Goal: Check status: Check status

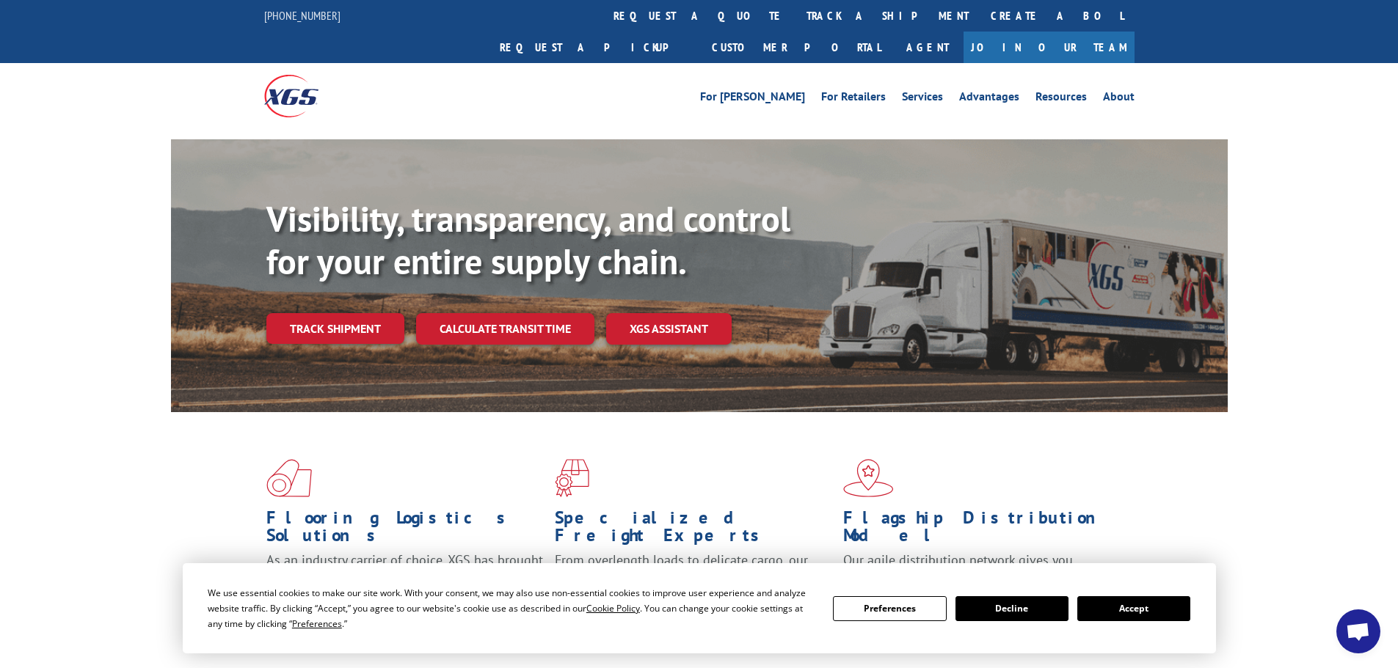
click at [1157, 616] on button "Accept" at bounding box center [1133, 609] width 113 height 25
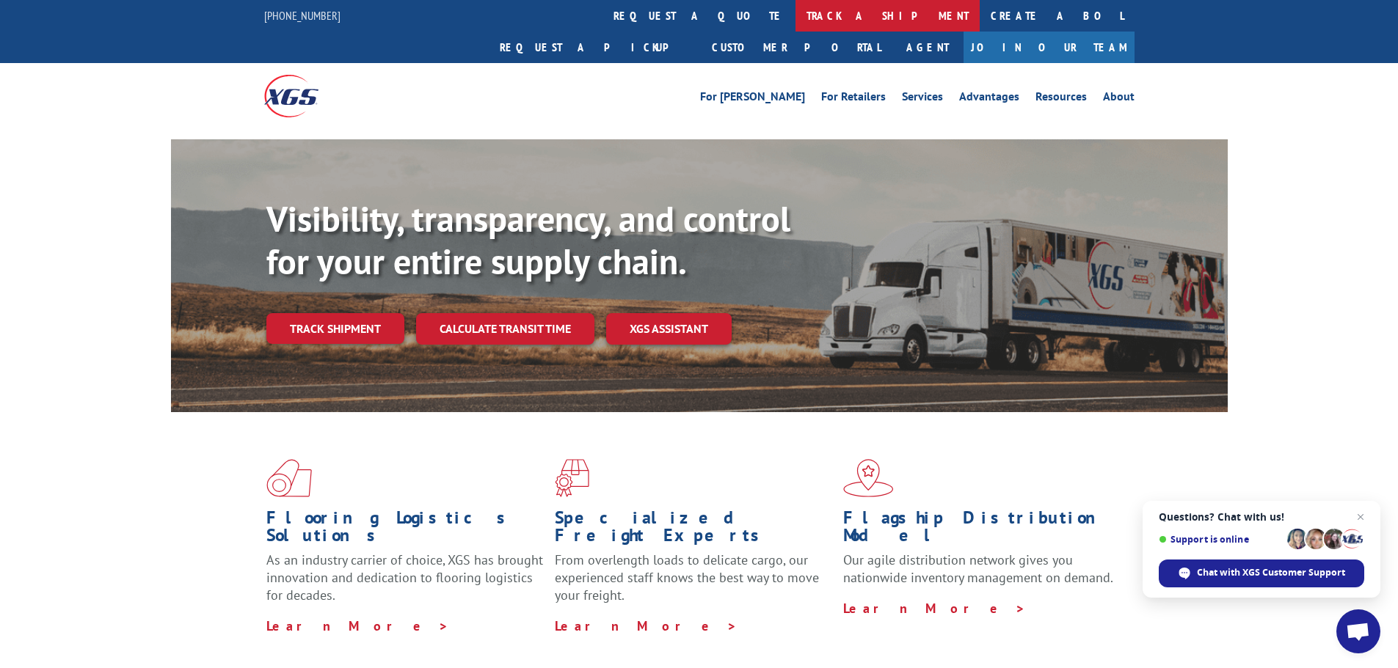
click at [795, 15] on link "track a shipment" at bounding box center [887, 16] width 184 height 32
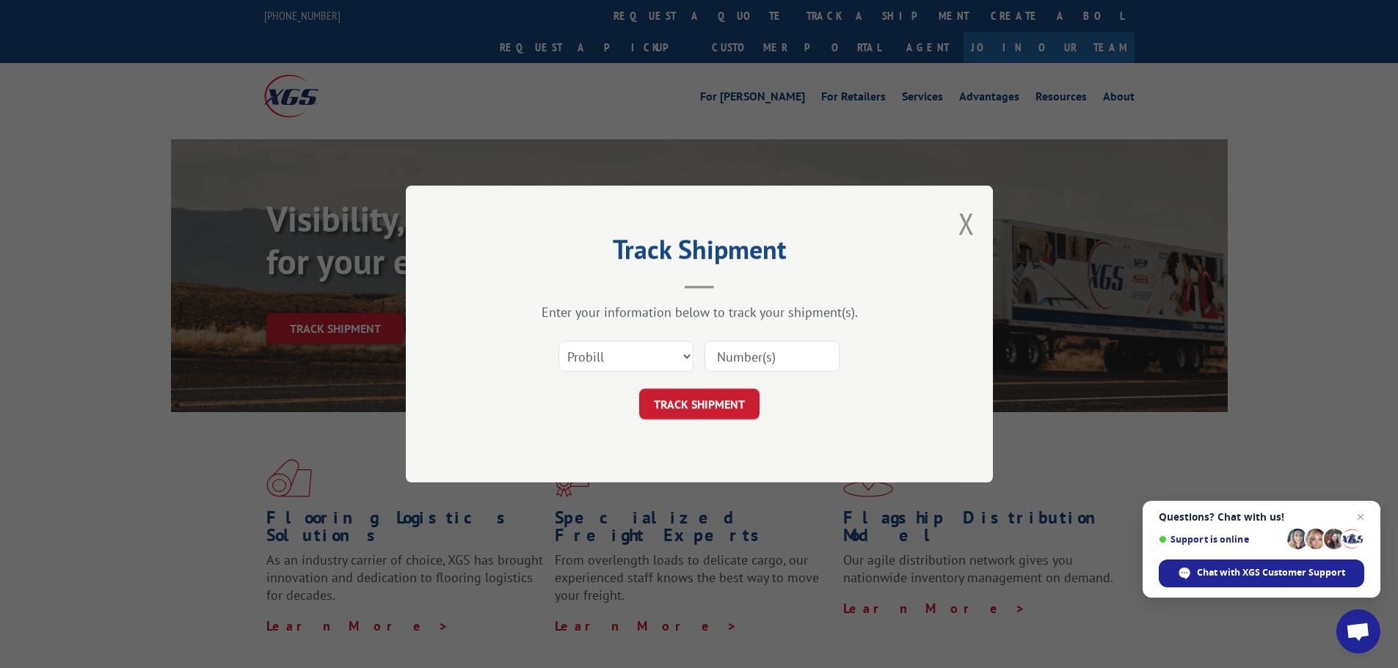
click at [734, 358] on input at bounding box center [771, 356] width 135 height 31
paste input "0408566751"
type input "0408566751"
click at [724, 401] on button "TRACK SHIPMENT" at bounding box center [699, 404] width 120 height 31
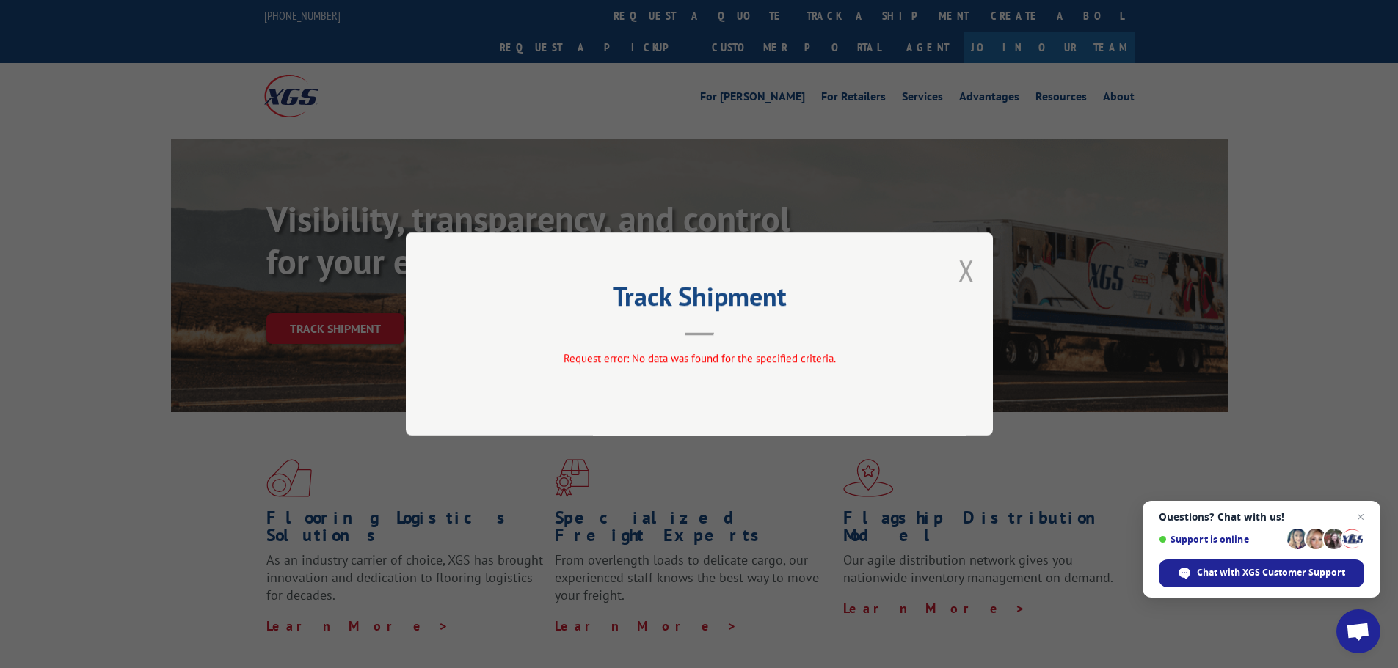
click at [966, 275] on button "Close modal" at bounding box center [966, 270] width 16 height 39
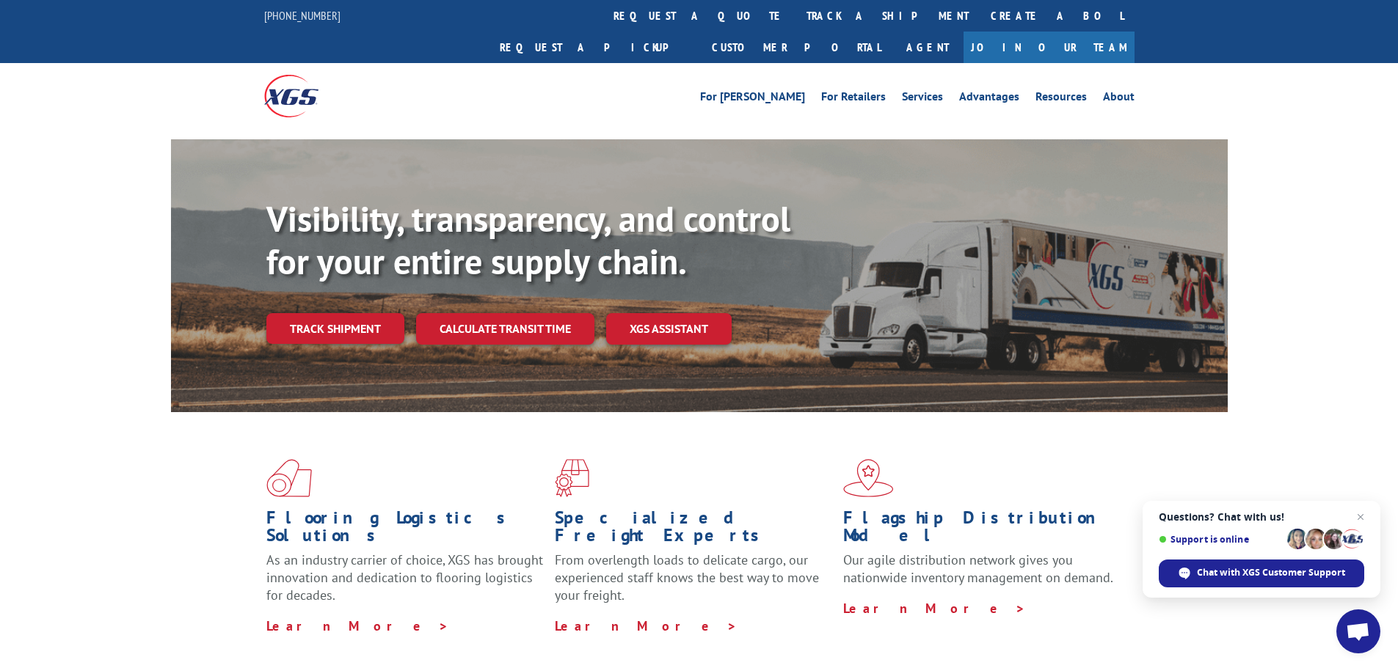
click at [795, 7] on link "track a shipment" at bounding box center [887, 16] width 184 height 32
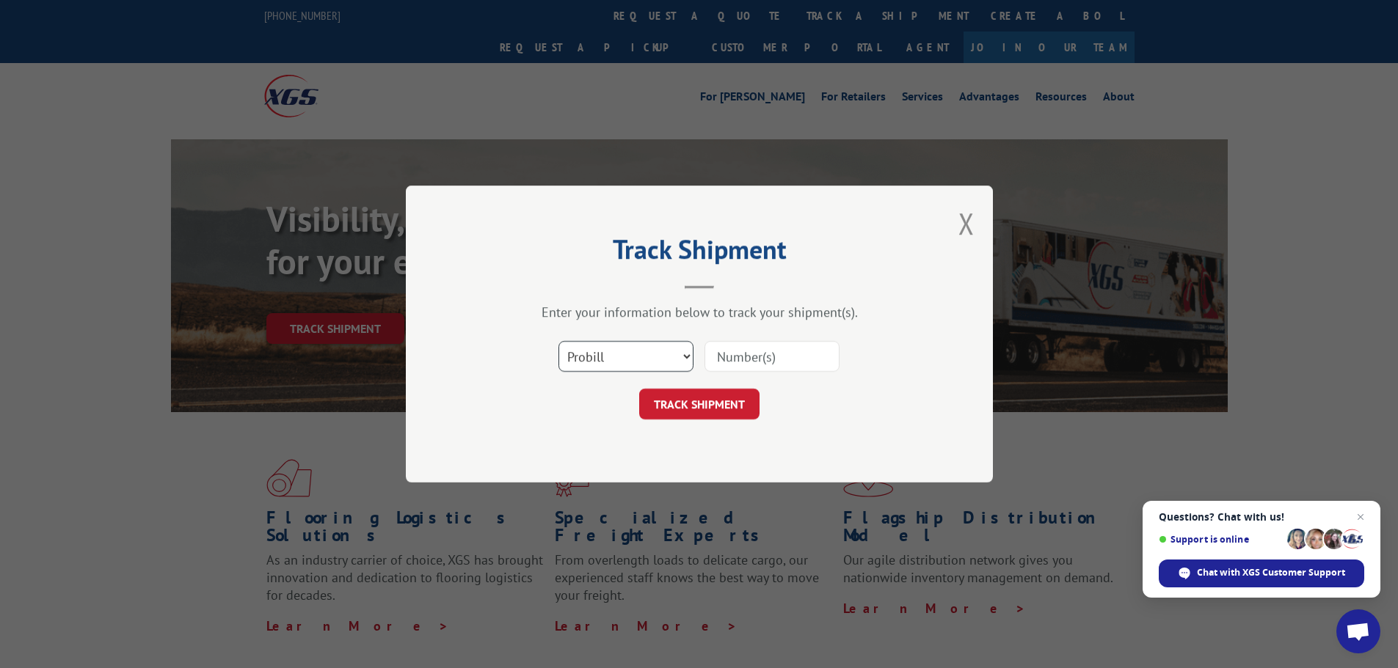
click at [590, 362] on select "Select category... Probill BOL PO" at bounding box center [625, 356] width 135 height 31
select select "po"
click at [558, 341] on select "Select category... Probill BOL PO" at bounding box center [625, 356] width 135 height 31
click at [767, 361] on input at bounding box center [771, 356] width 135 height 31
paste input "24500575"
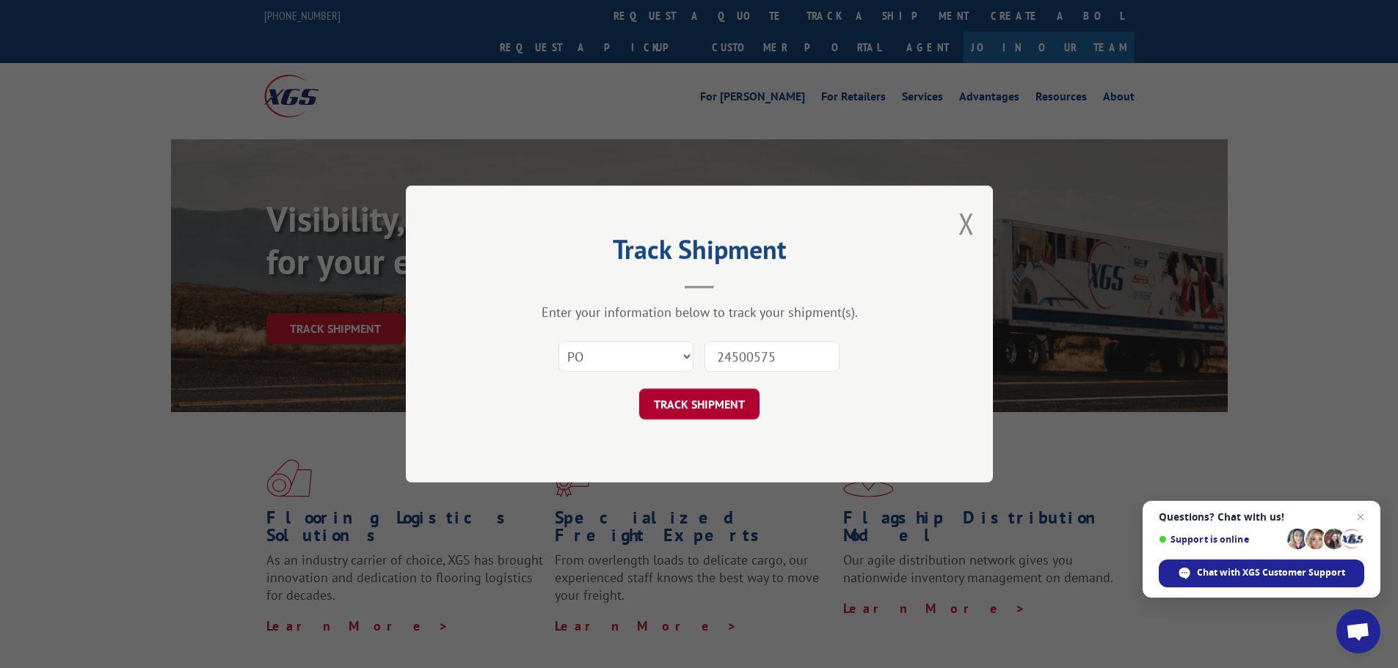
type input "24500575"
click at [732, 404] on button "TRACK SHIPMENT" at bounding box center [699, 404] width 120 height 31
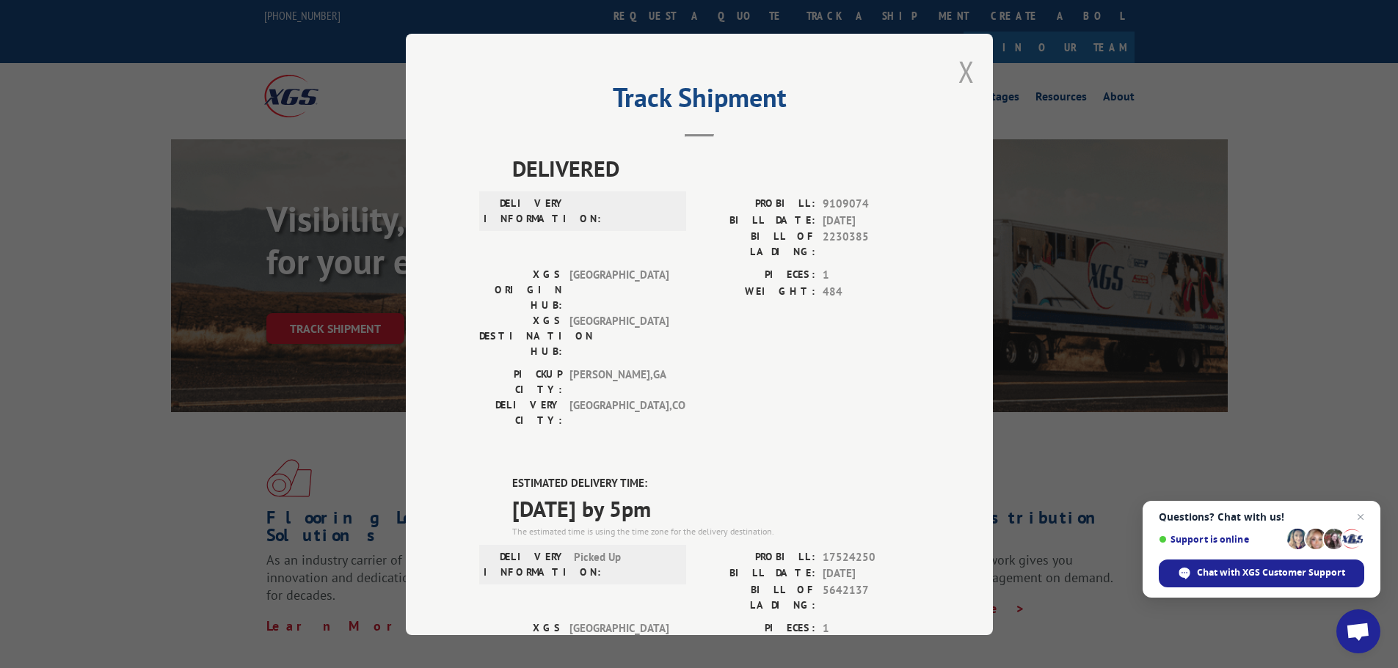
click at [959, 75] on button "Close modal" at bounding box center [966, 71] width 16 height 39
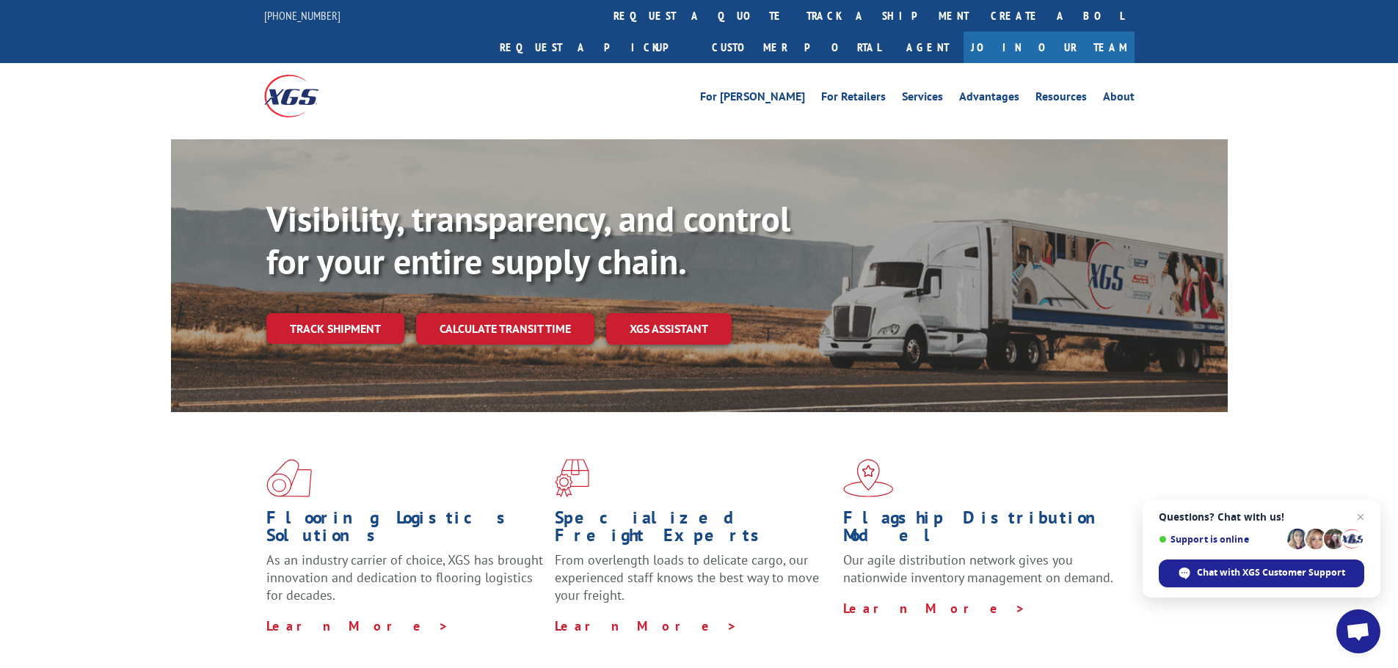
drag, startPoint x: 685, startPoint y: 15, endPoint x: 698, endPoint y: 28, distance: 17.6
click at [795, 15] on link "track a shipment" at bounding box center [887, 16] width 184 height 32
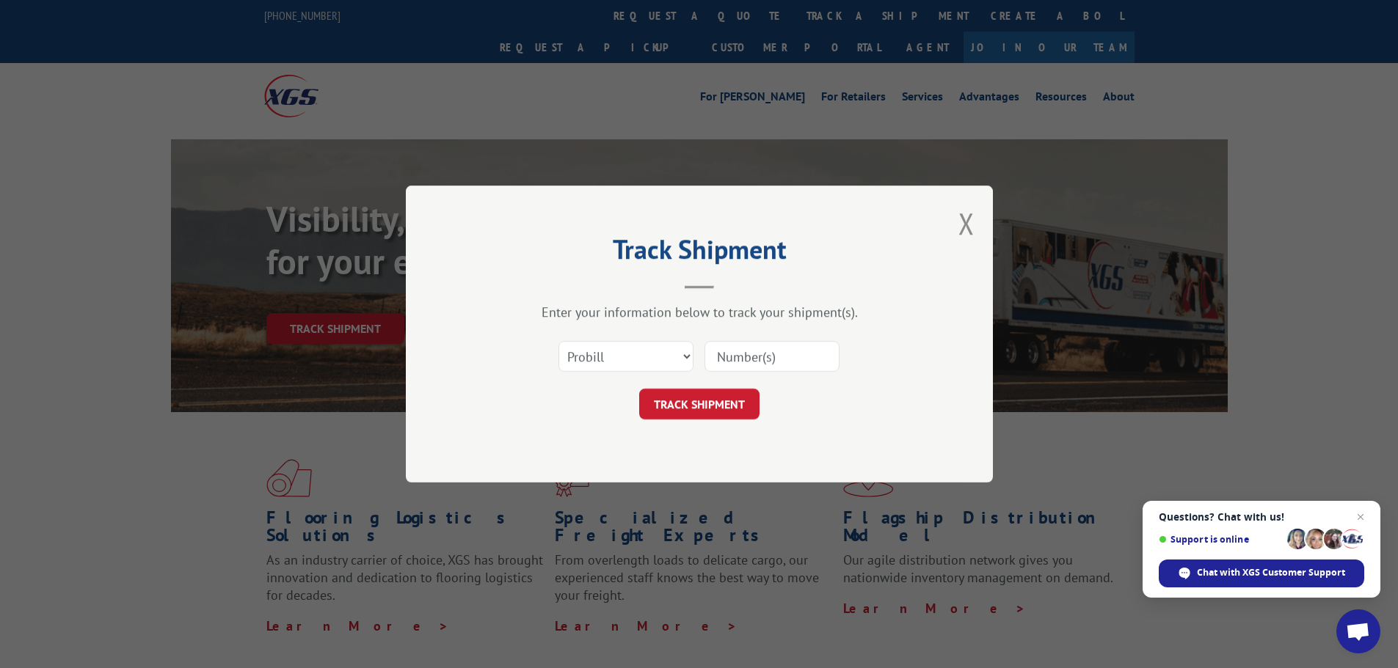
click at [754, 355] on input at bounding box center [771, 356] width 135 height 31
paste input "17481902"
type input "17481902"
click at [718, 398] on button "TRACK SHIPMENT" at bounding box center [699, 404] width 120 height 31
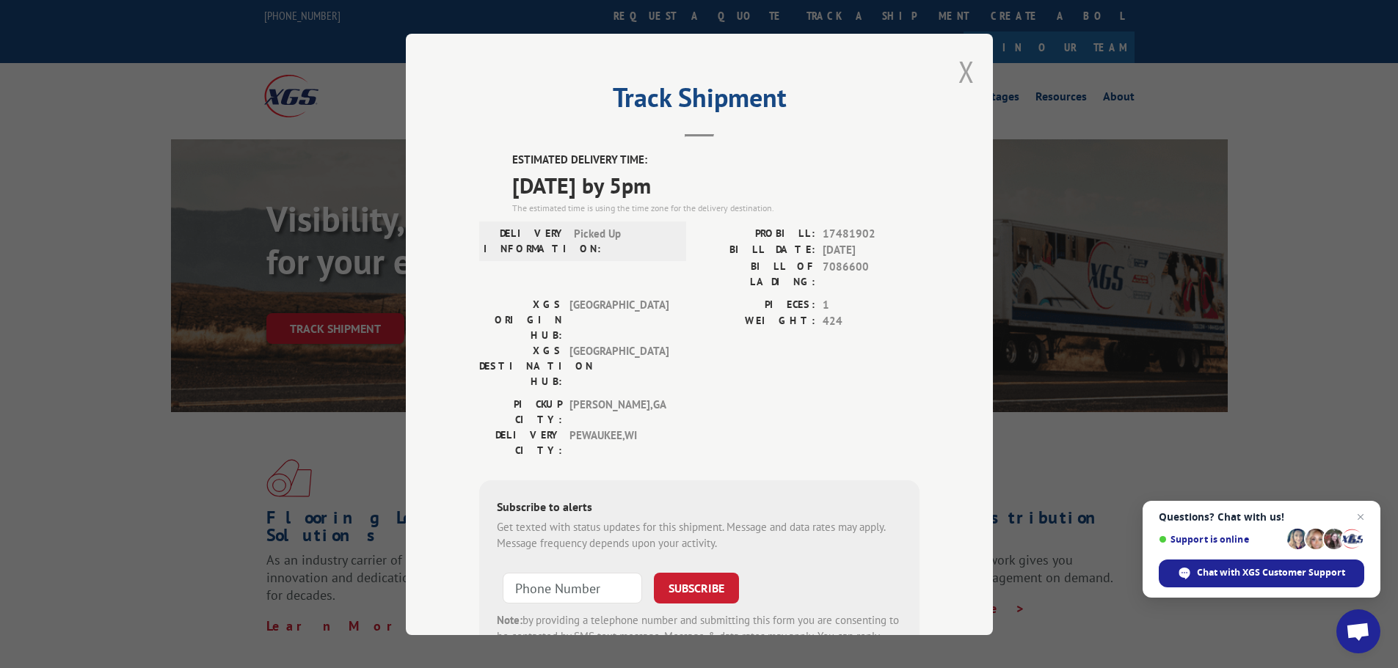
click at [958, 75] on button "Close modal" at bounding box center [966, 71] width 16 height 39
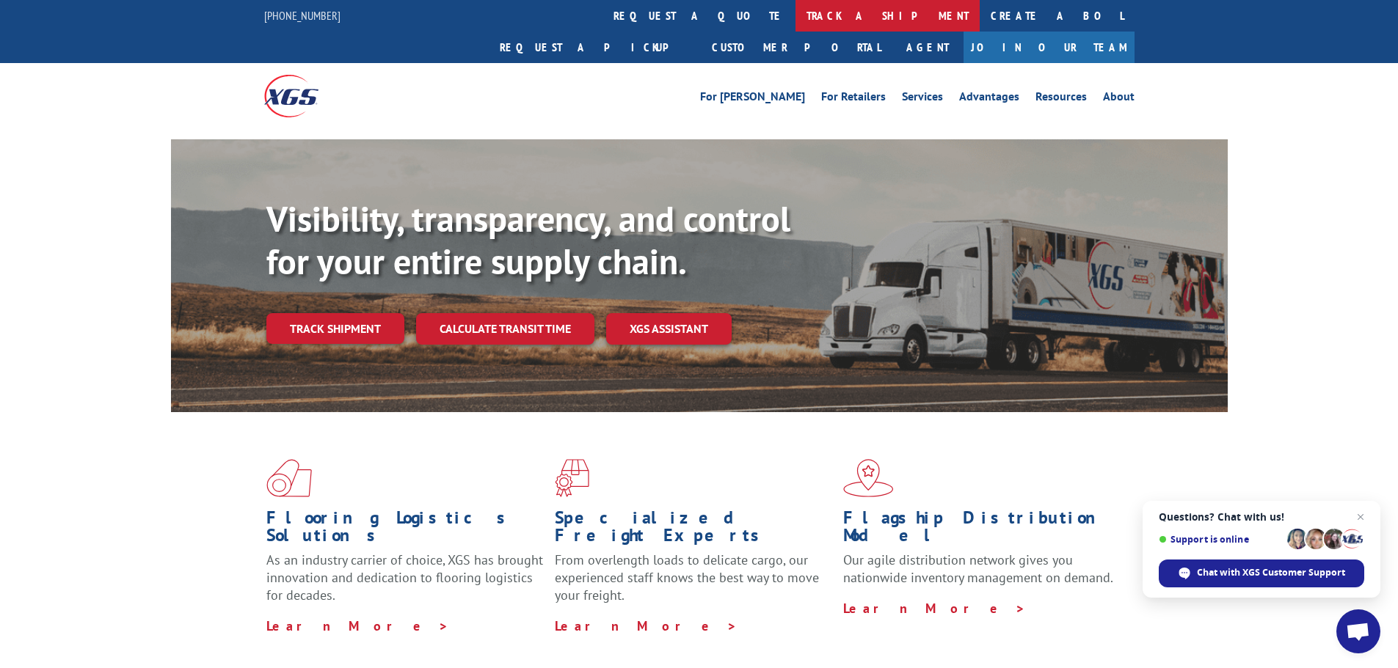
click at [795, 21] on link "track a shipment" at bounding box center [887, 16] width 184 height 32
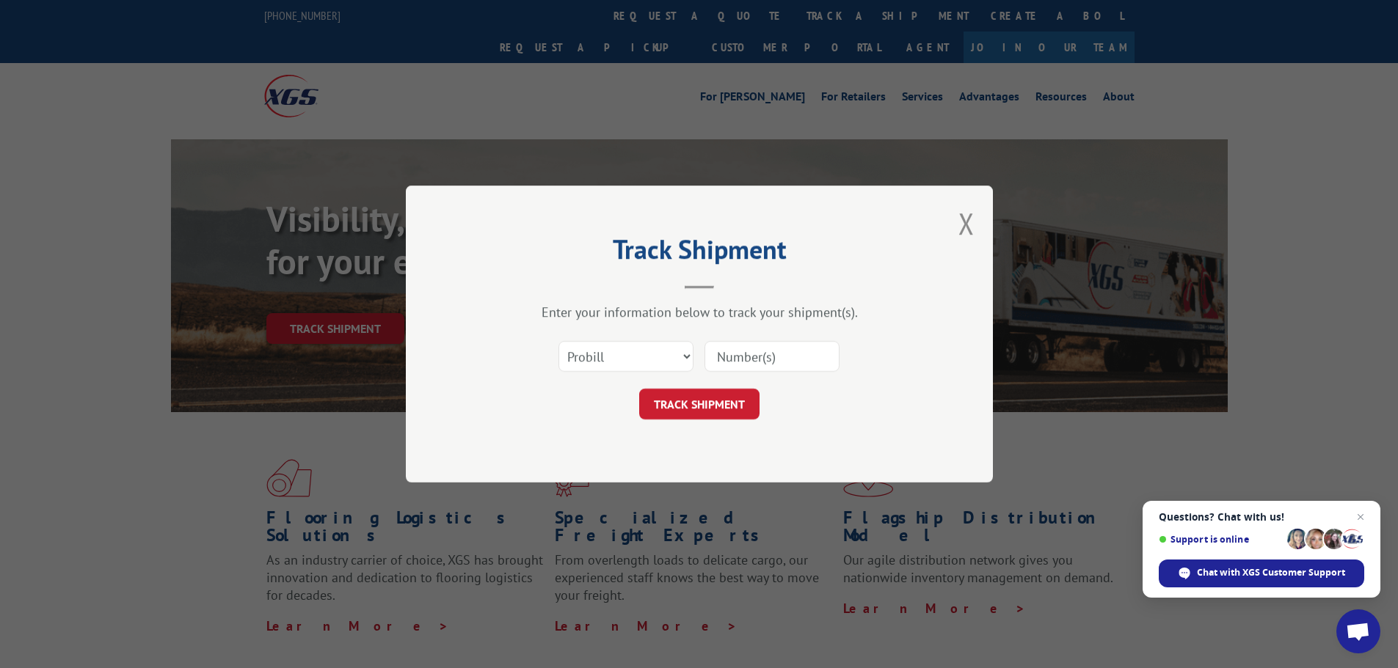
click at [734, 363] on input at bounding box center [771, 356] width 135 height 31
paste input "17696242"
type input "17696242"
click at [737, 408] on button "TRACK SHIPMENT" at bounding box center [699, 404] width 120 height 31
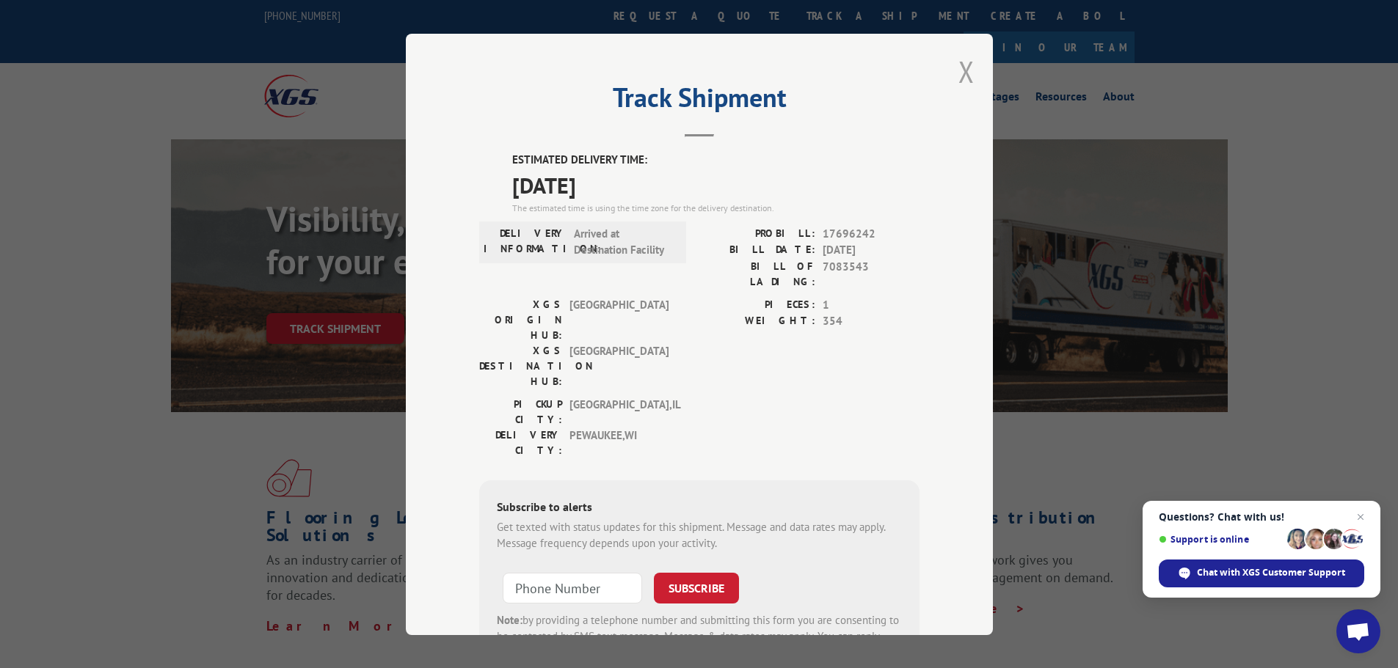
click at [962, 65] on button "Close modal" at bounding box center [966, 71] width 16 height 39
